Goal: Task Accomplishment & Management: Complete application form

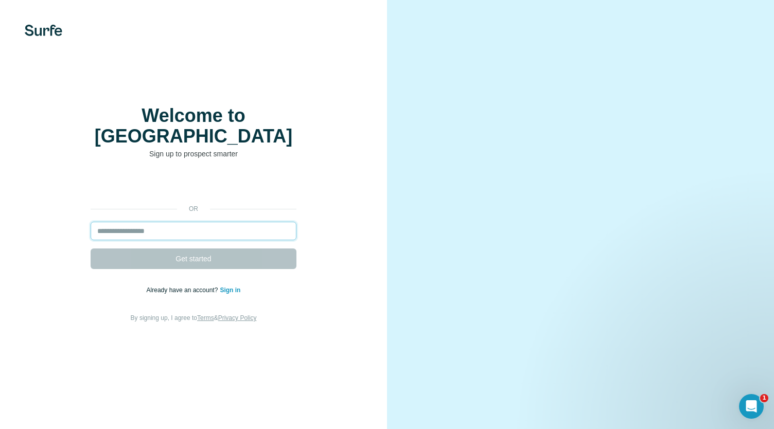
click at [234, 227] on input "email" at bounding box center [194, 231] width 206 height 19
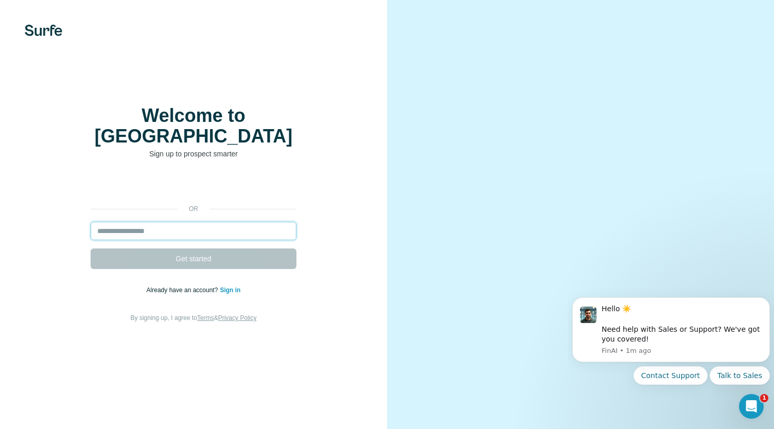
click at [265, 222] on input "email" at bounding box center [194, 231] width 206 height 19
click at [211, 222] on input "email" at bounding box center [194, 231] width 206 height 19
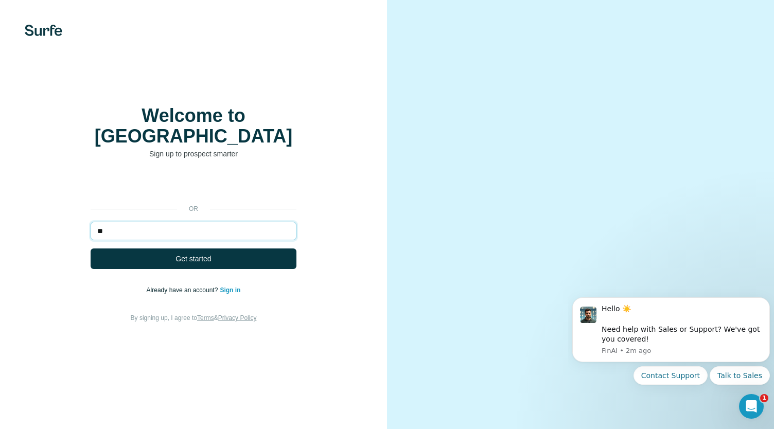
type input "*"
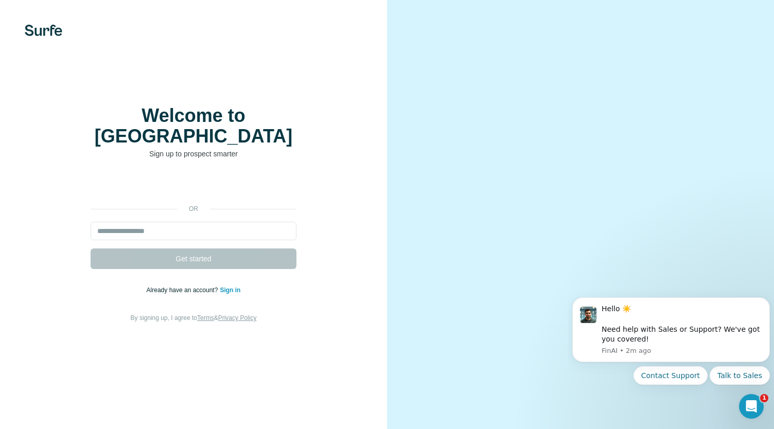
click at [231, 287] on link "Sign in" at bounding box center [230, 290] width 21 height 7
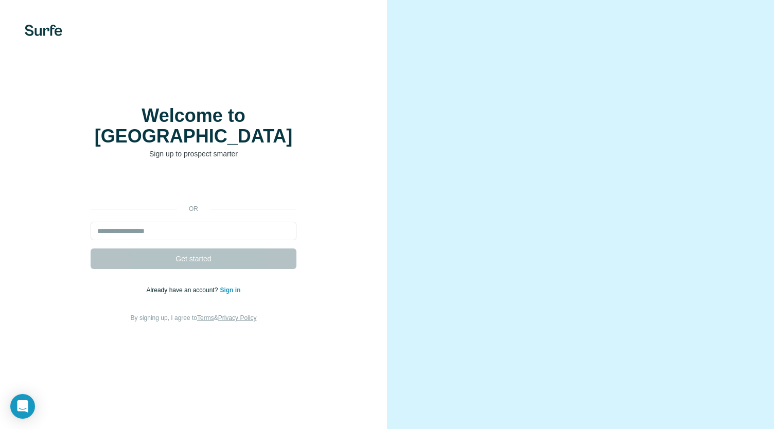
click at [233, 287] on link "Sign in" at bounding box center [230, 290] width 21 height 7
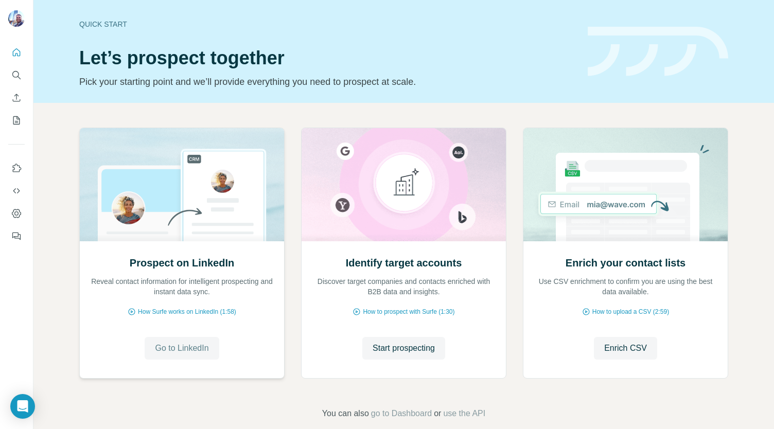
click at [180, 351] on span "Go to LinkedIn" at bounding box center [182, 348] width 54 height 12
